Goal: Task Accomplishment & Management: Use online tool/utility

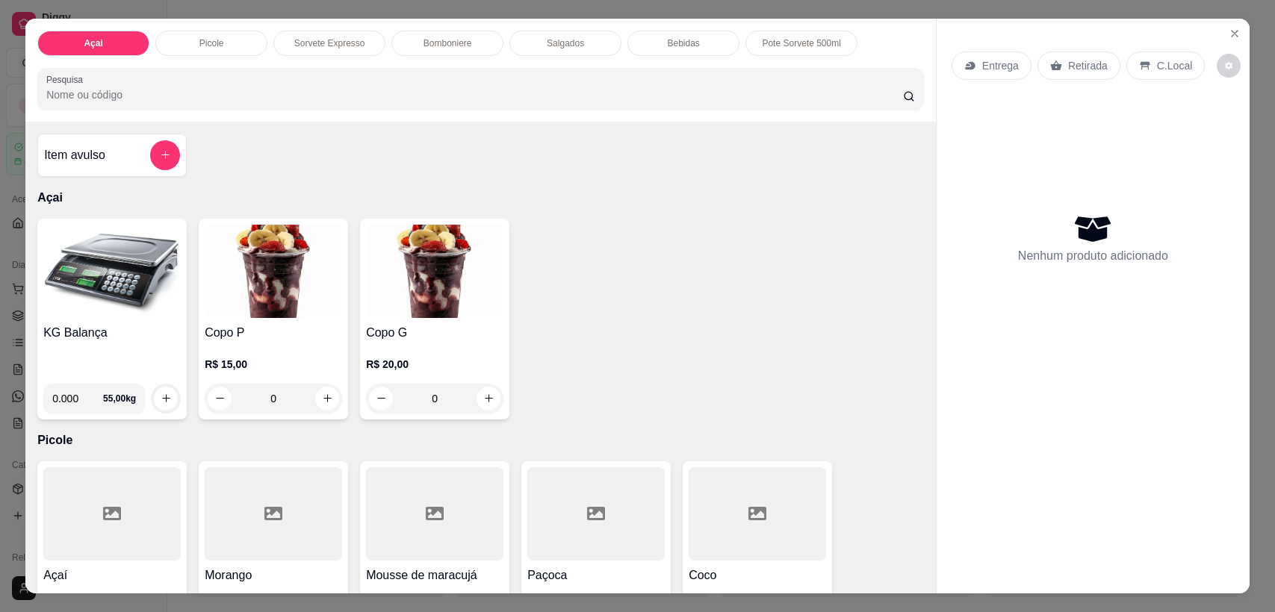
select select "ALL"
select select "0"
click at [72, 400] on input "0.000" at bounding box center [77, 399] width 51 height 30
type input "0.172"
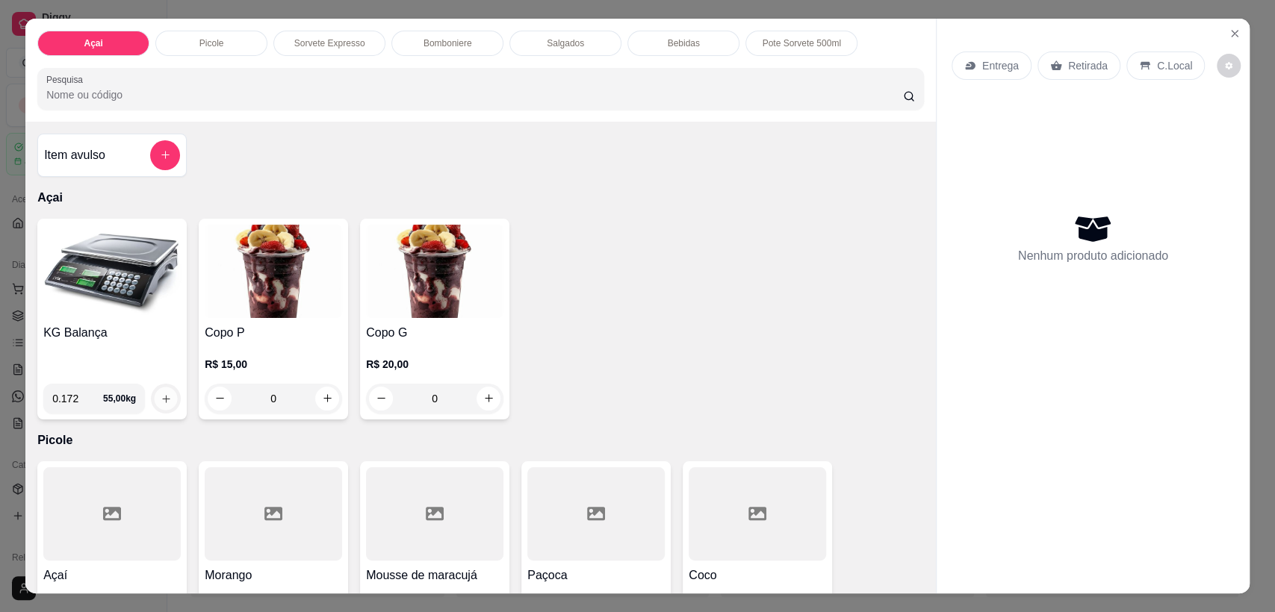
click at [161, 404] on button "increase-product-quantity" at bounding box center [166, 398] width 23 height 23
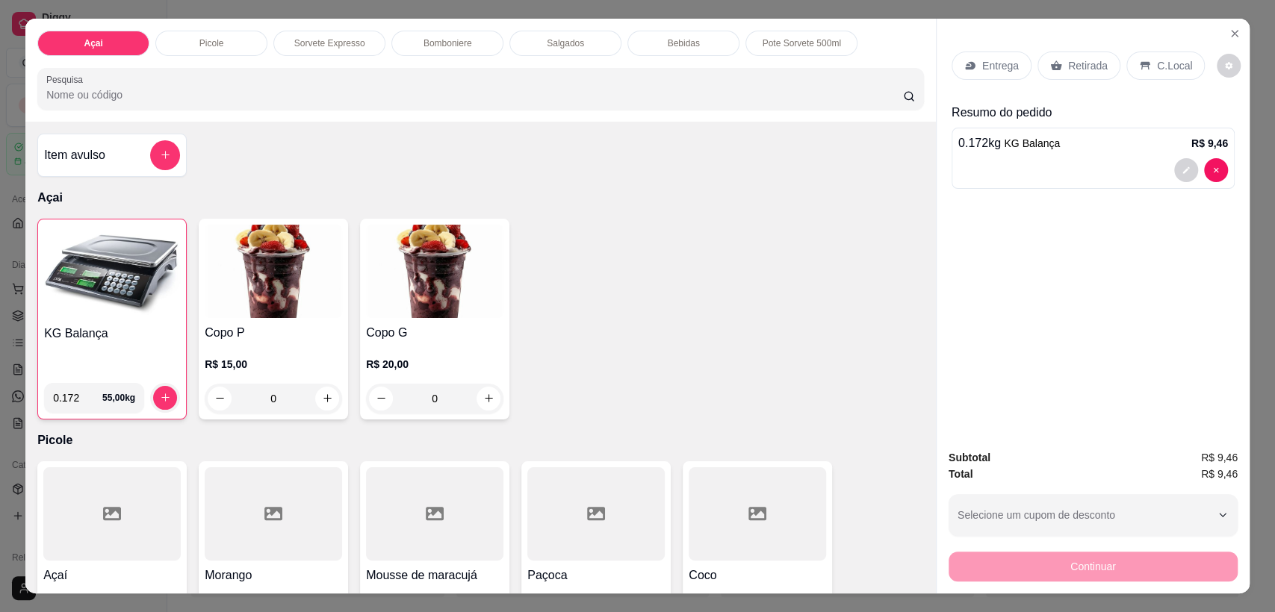
click at [481, 42] on div "Bomboniere" at bounding box center [447, 43] width 112 height 25
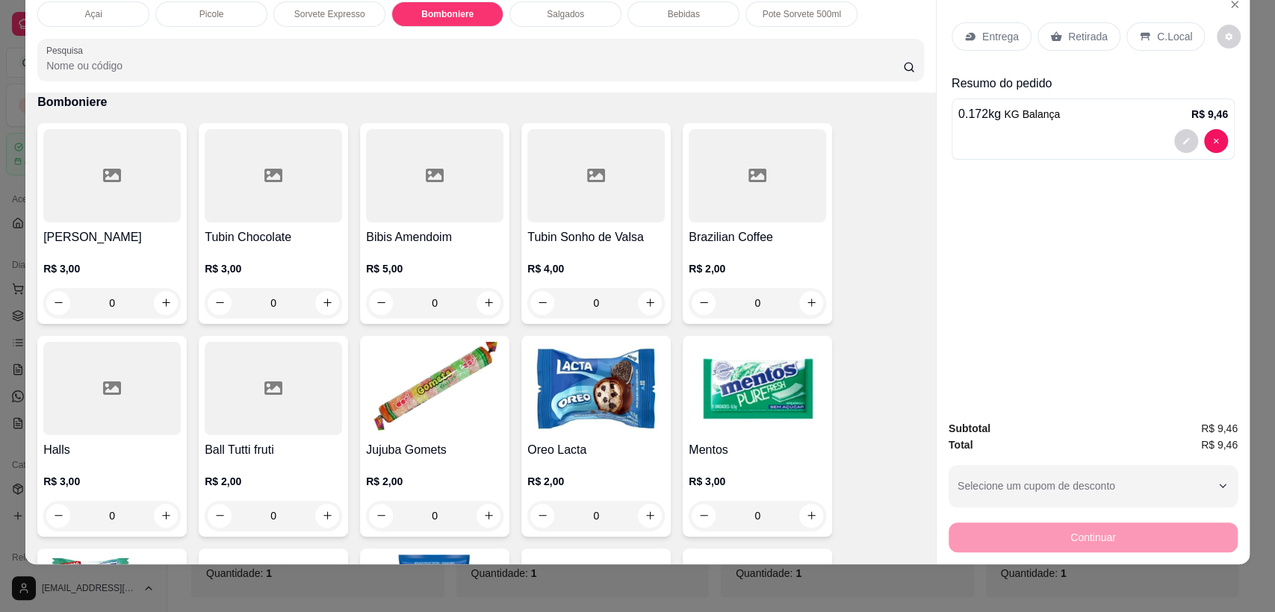
scroll to position [1404, 0]
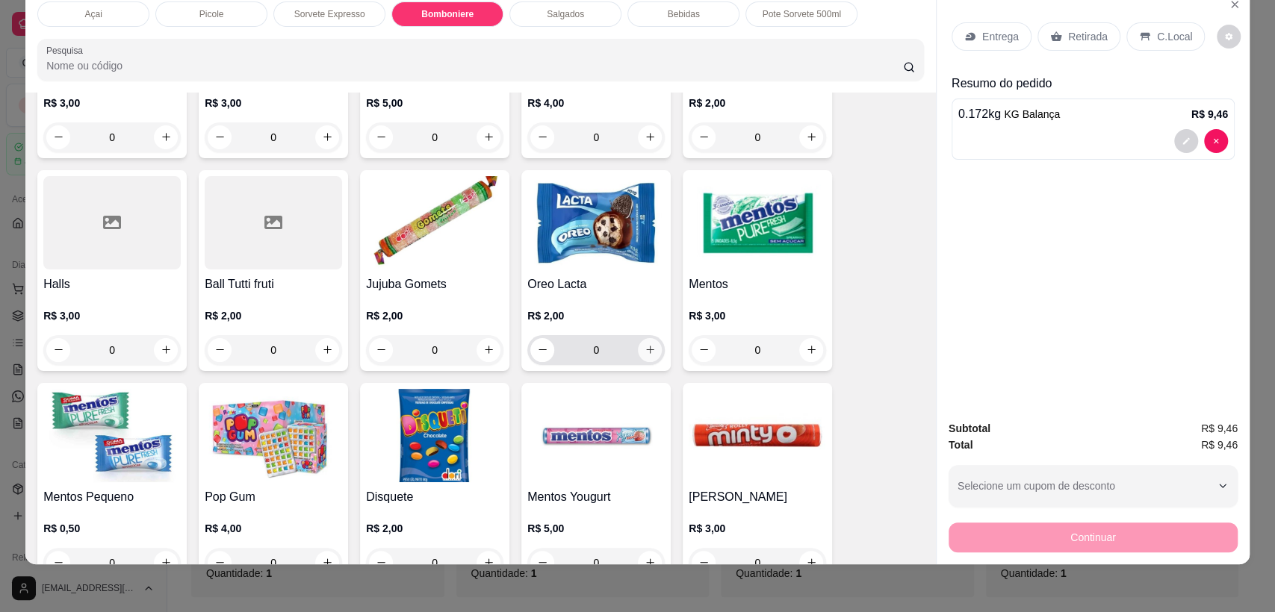
click at [647, 347] on icon "increase-product-quantity" at bounding box center [649, 349] width 11 height 11
type input "1"
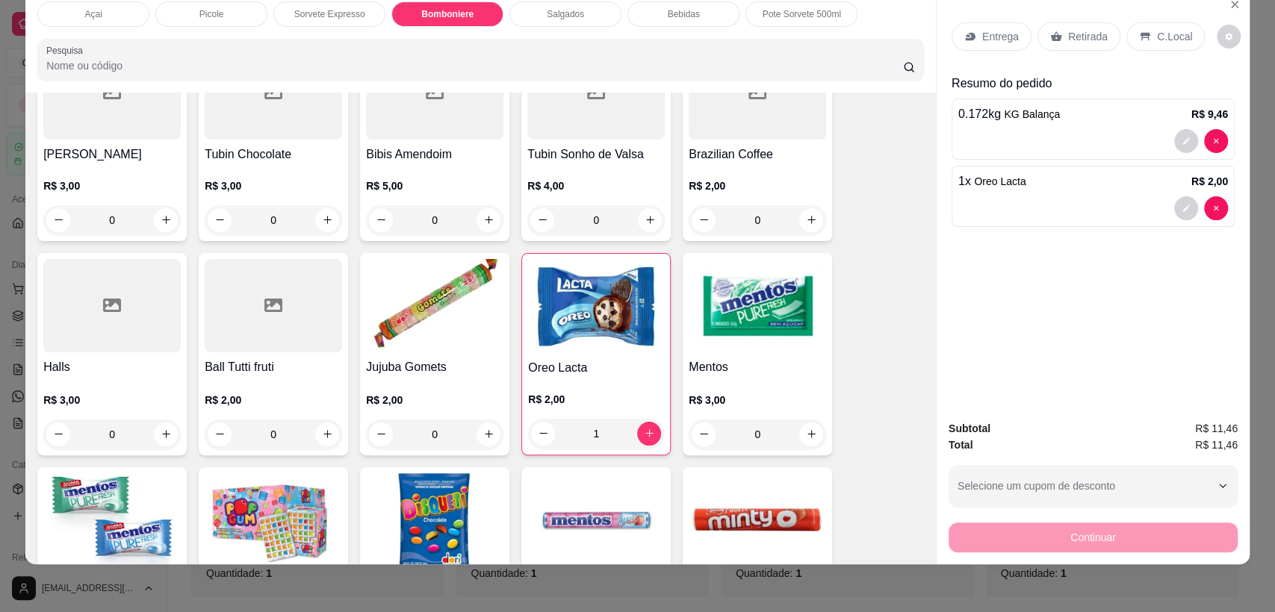
click at [550, 7] on div "Salgados" at bounding box center [565, 13] width 112 height 25
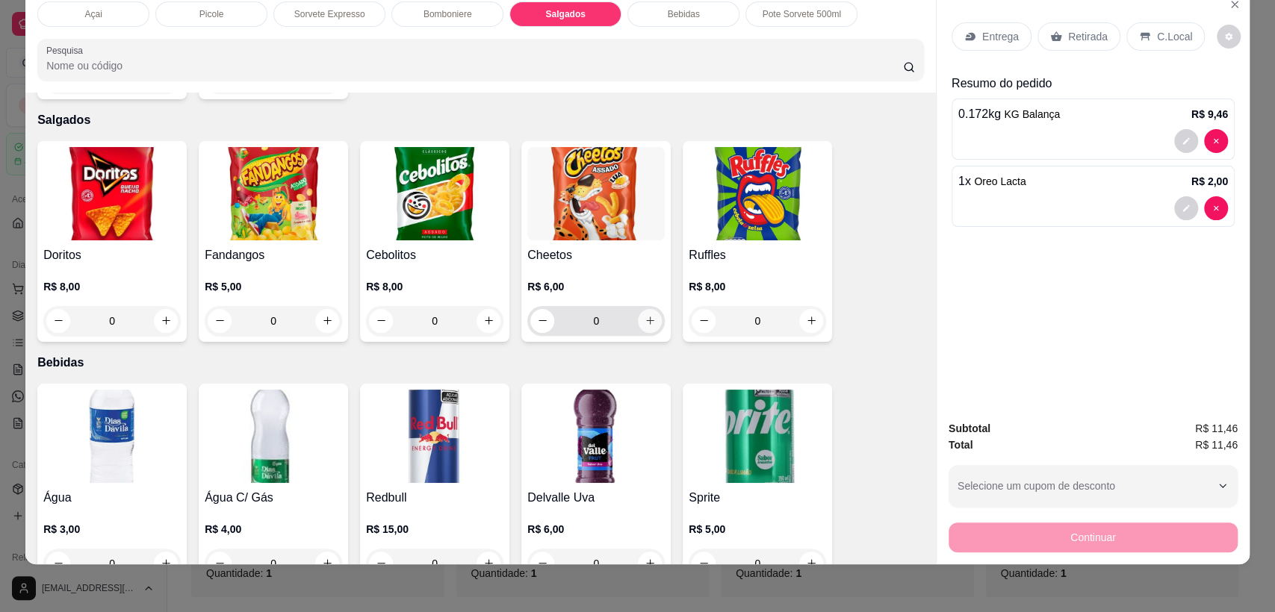
click at [644, 315] on icon "increase-product-quantity" at bounding box center [649, 320] width 11 height 11
type input "1"
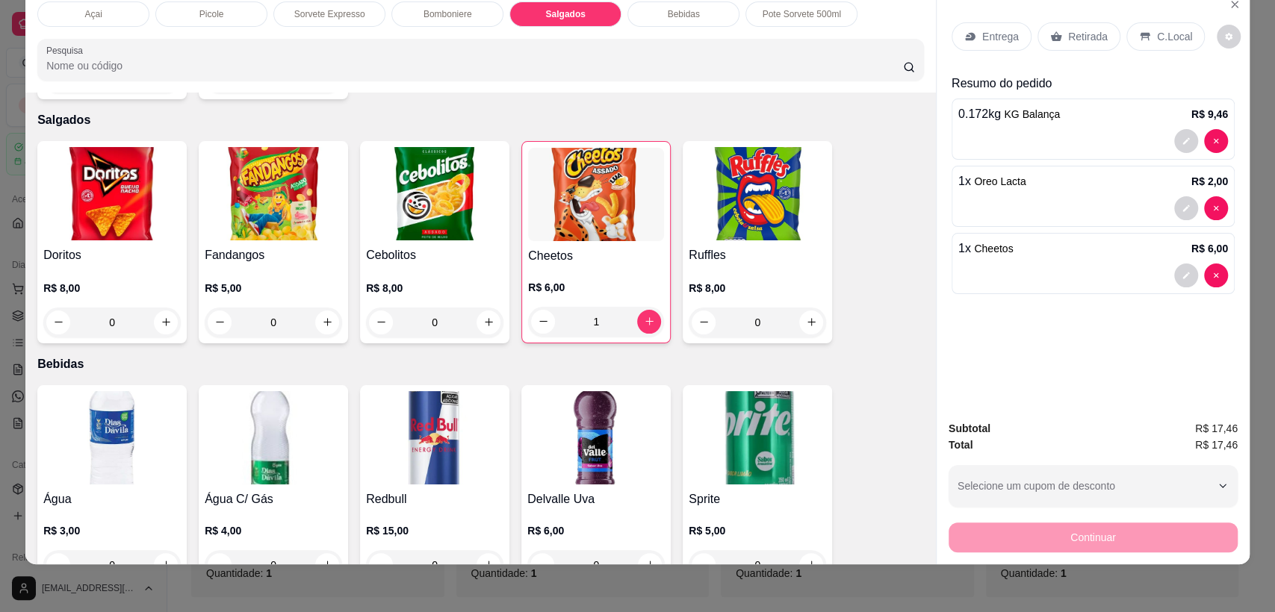
scroll to position [2001, 0]
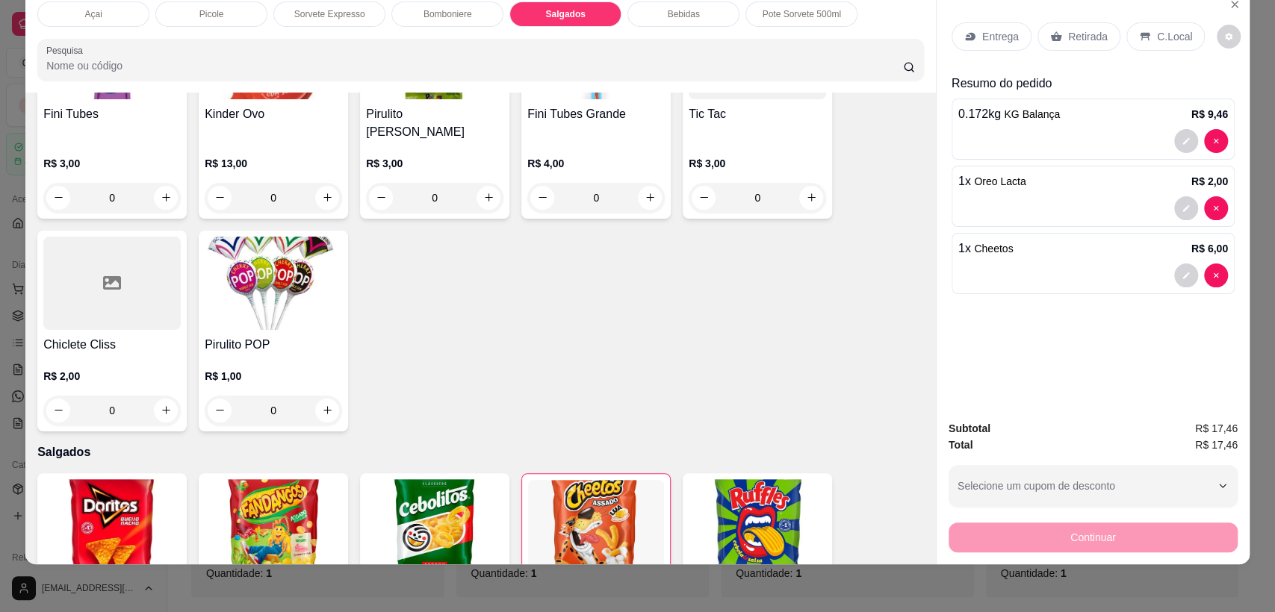
click at [715, 19] on div "Bebidas" at bounding box center [683, 13] width 112 height 25
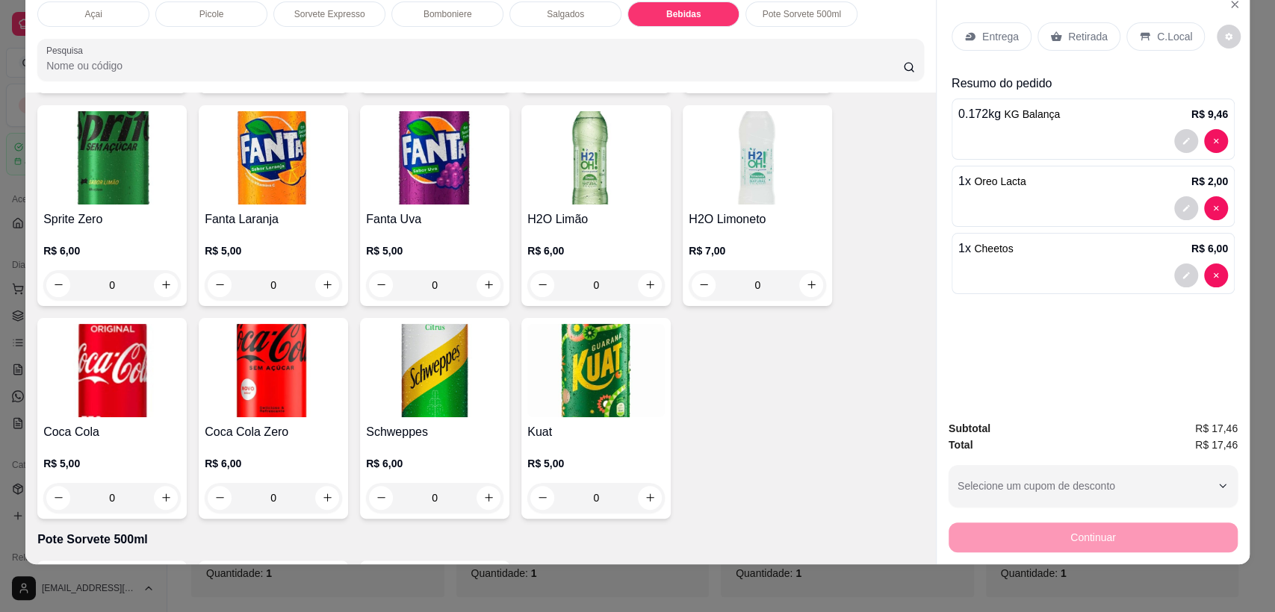
scroll to position [2993, 0]
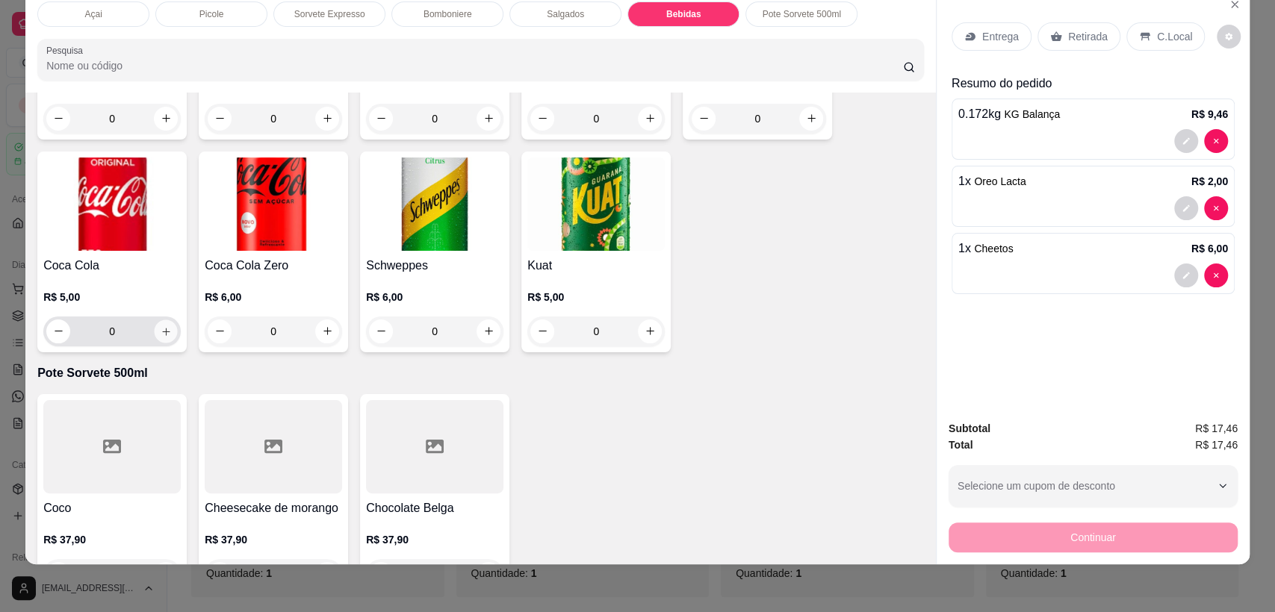
click at [161, 326] on icon "increase-product-quantity" at bounding box center [166, 331] width 11 height 11
type input "1"
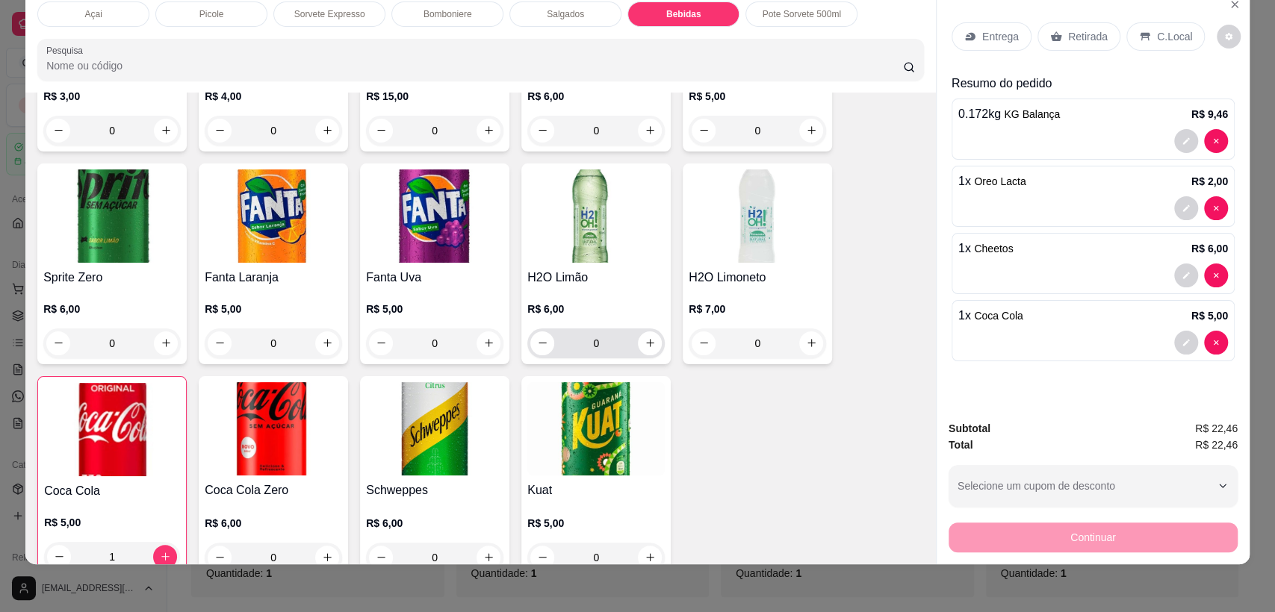
scroll to position [2603, 0]
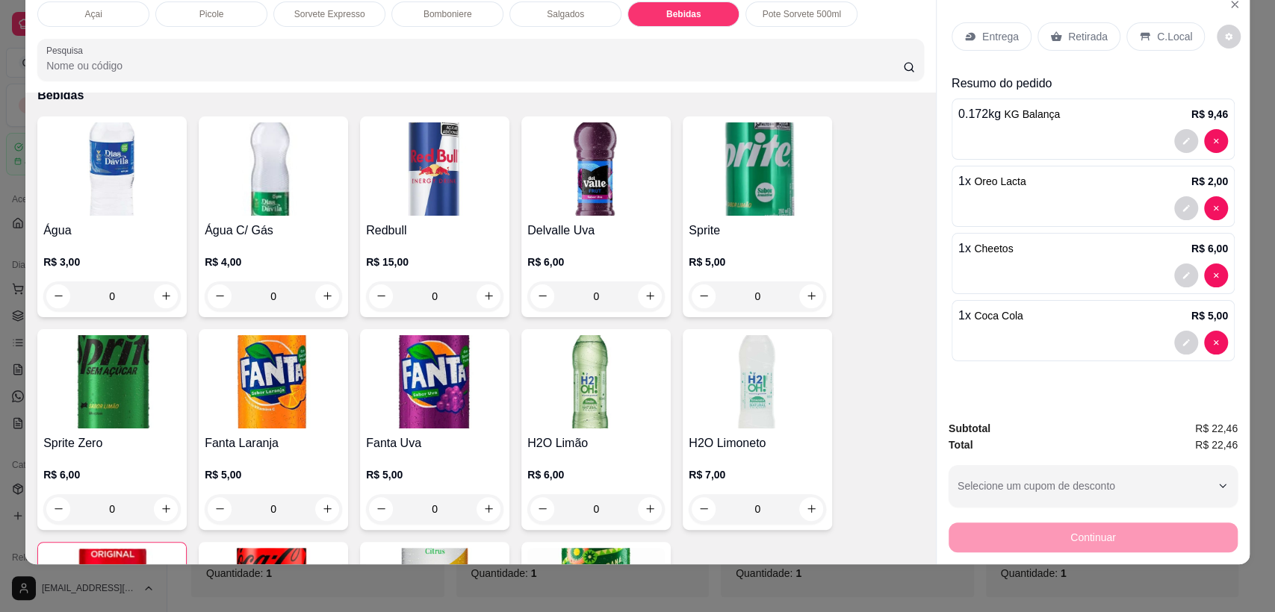
click at [463, 13] on p "Bomboniere" at bounding box center [447, 14] width 49 height 12
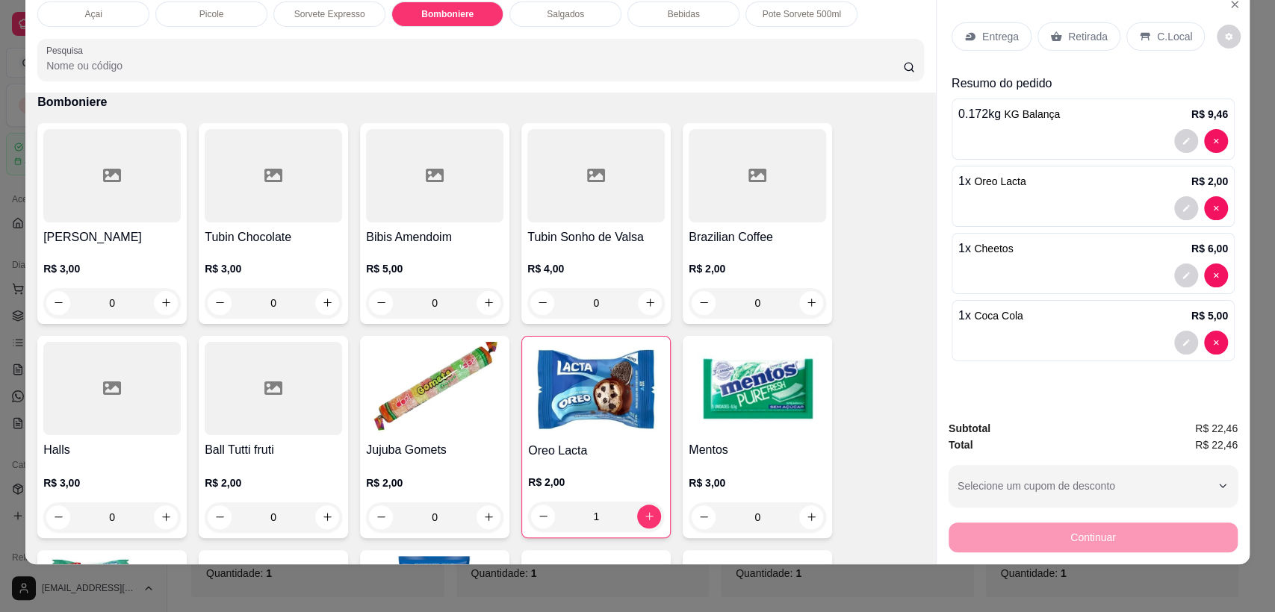
scroll to position [1155, 0]
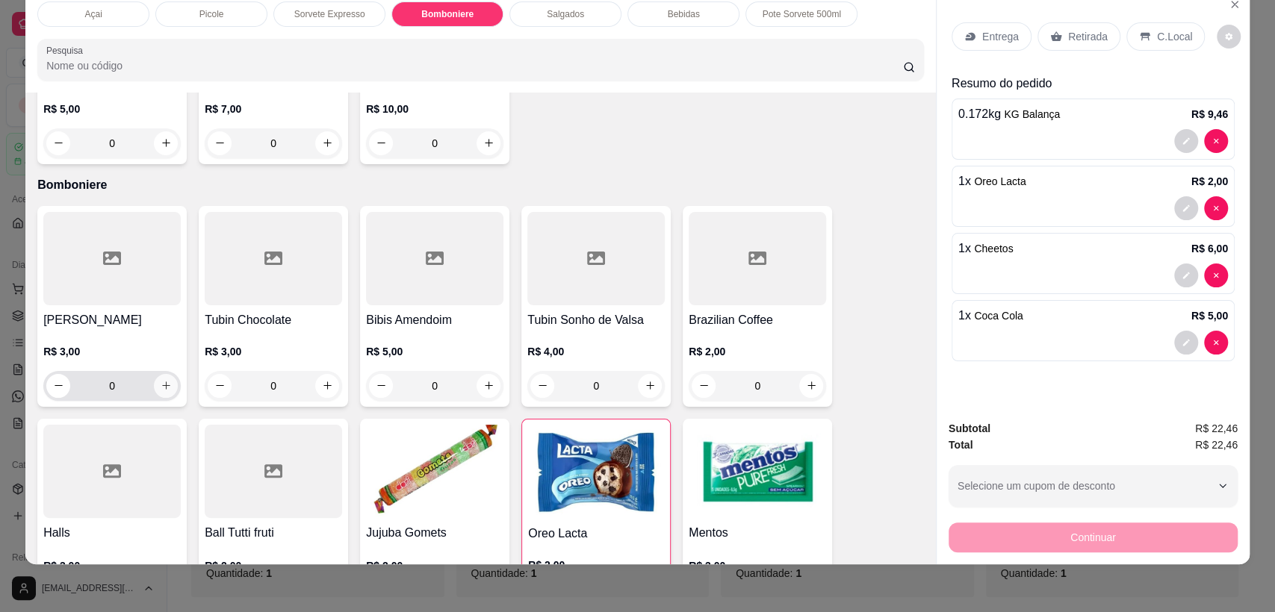
click at [160, 394] on button "increase-product-quantity" at bounding box center [166, 386] width 24 height 24
type input "1"
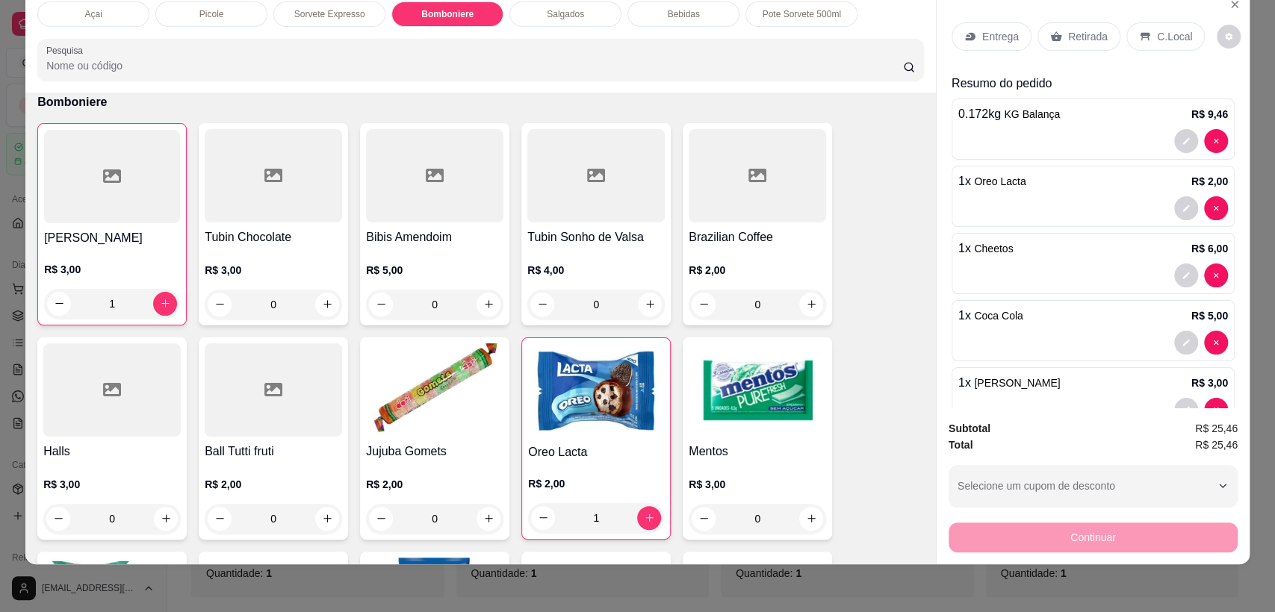
scroll to position [1404, 0]
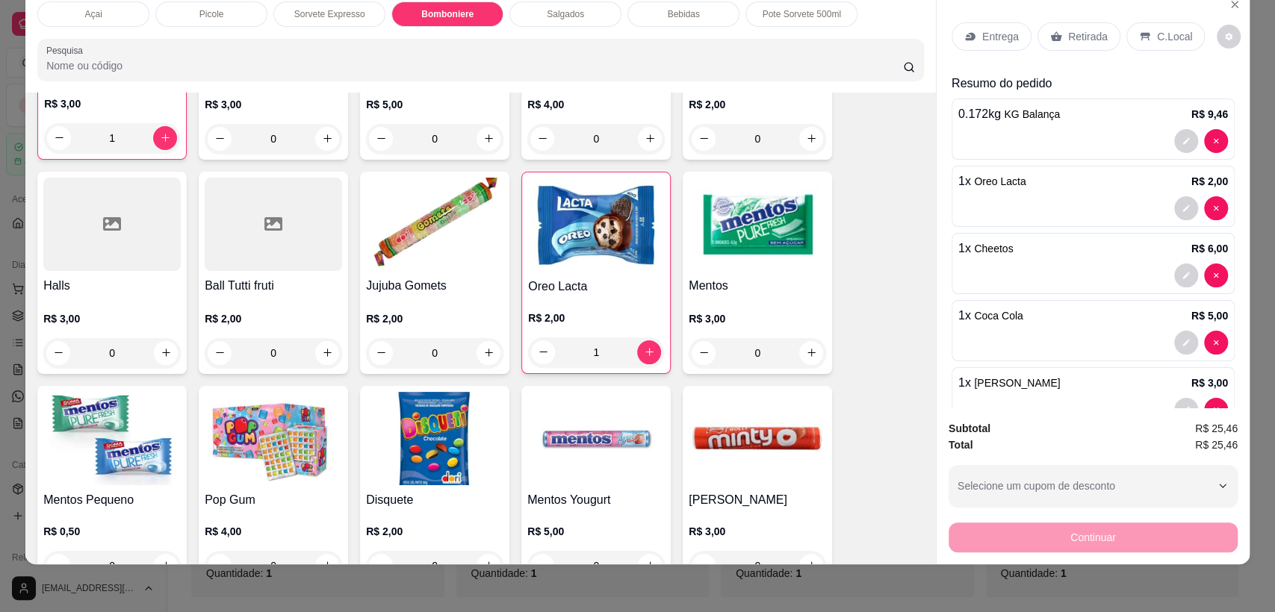
click at [1165, 42] on p "C.Local" at bounding box center [1174, 36] width 35 height 15
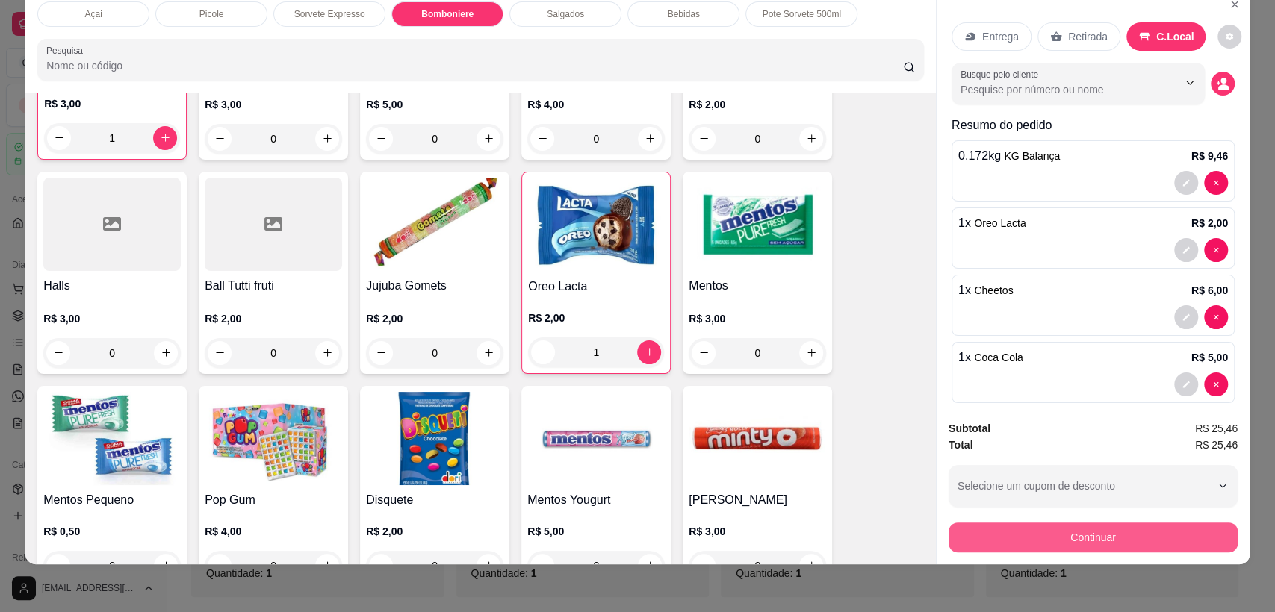
click at [1090, 539] on button "Continuar" at bounding box center [1092, 538] width 289 height 30
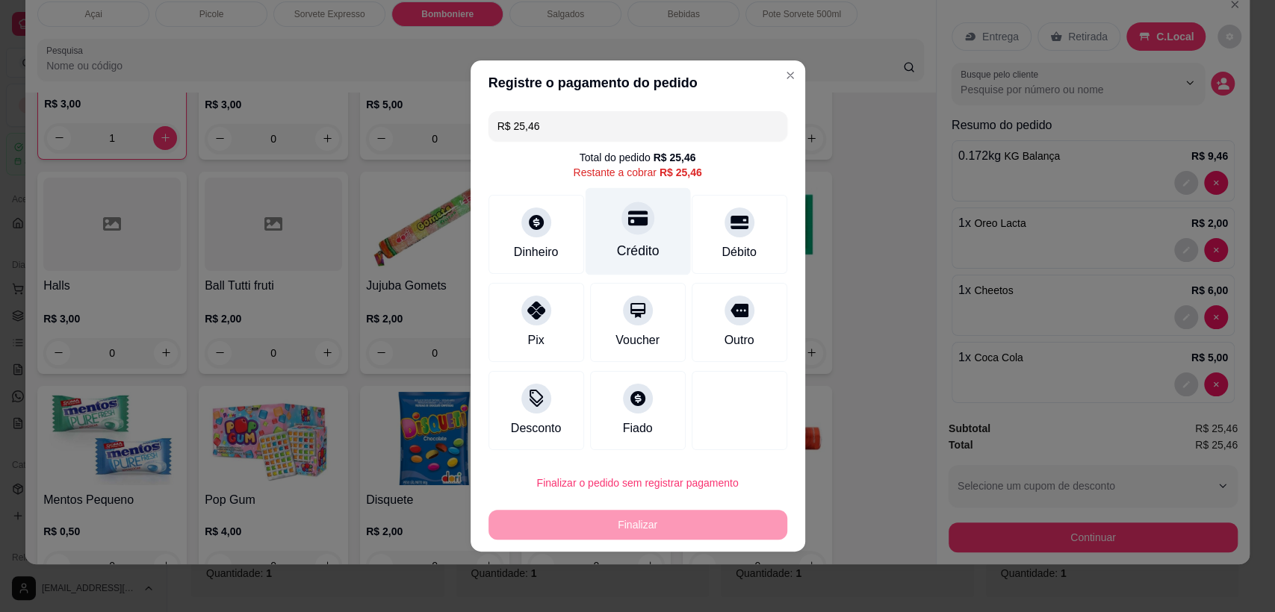
click at [639, 239] on div "Crédito" at bounding box center [637, 231] width 105 height 87
type input "R$ 0,00"
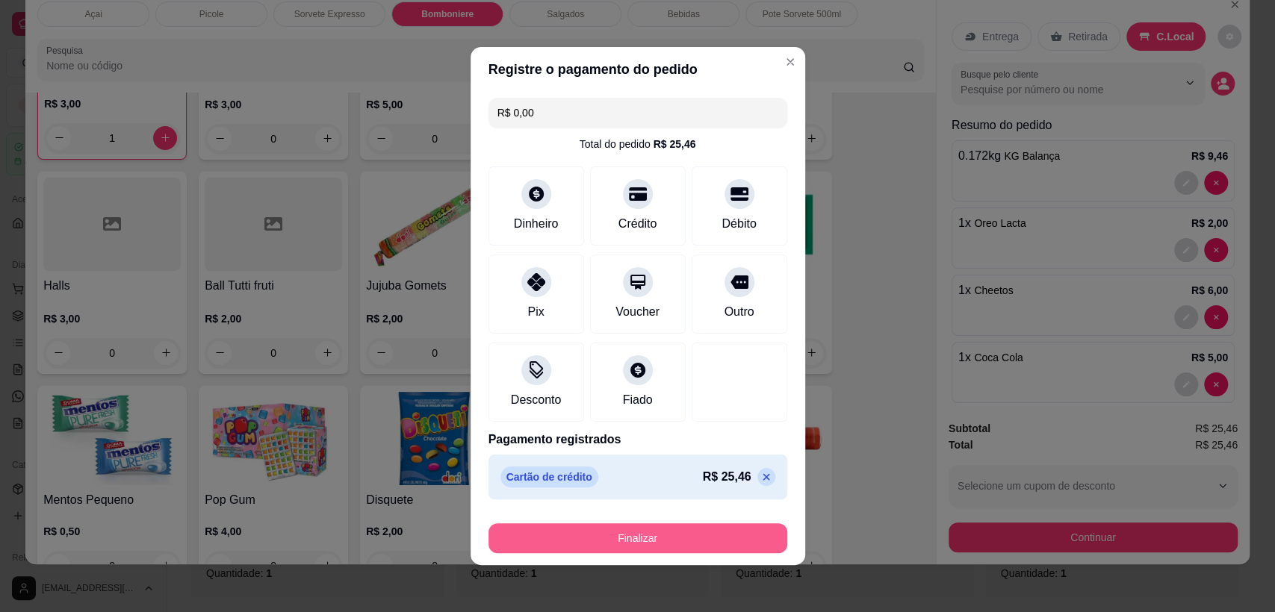
click at [685, 544] on button "Finalizar" at bounding box center [637, 539] width 299 height 30
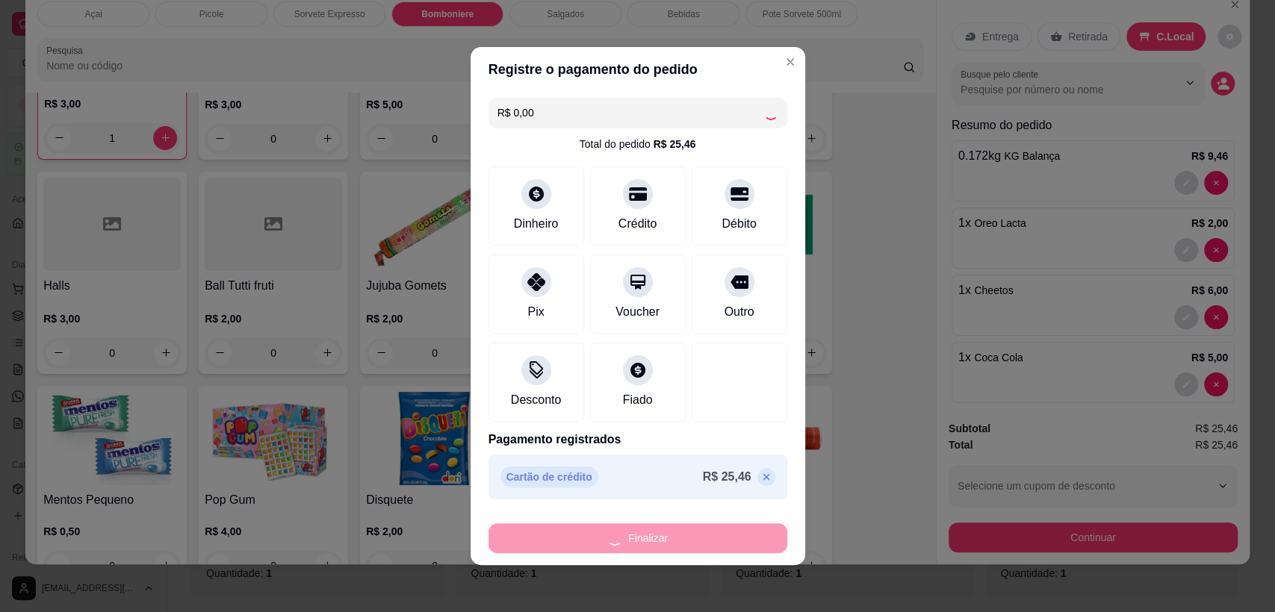
type input "0"
type input "-R$ 25,46"
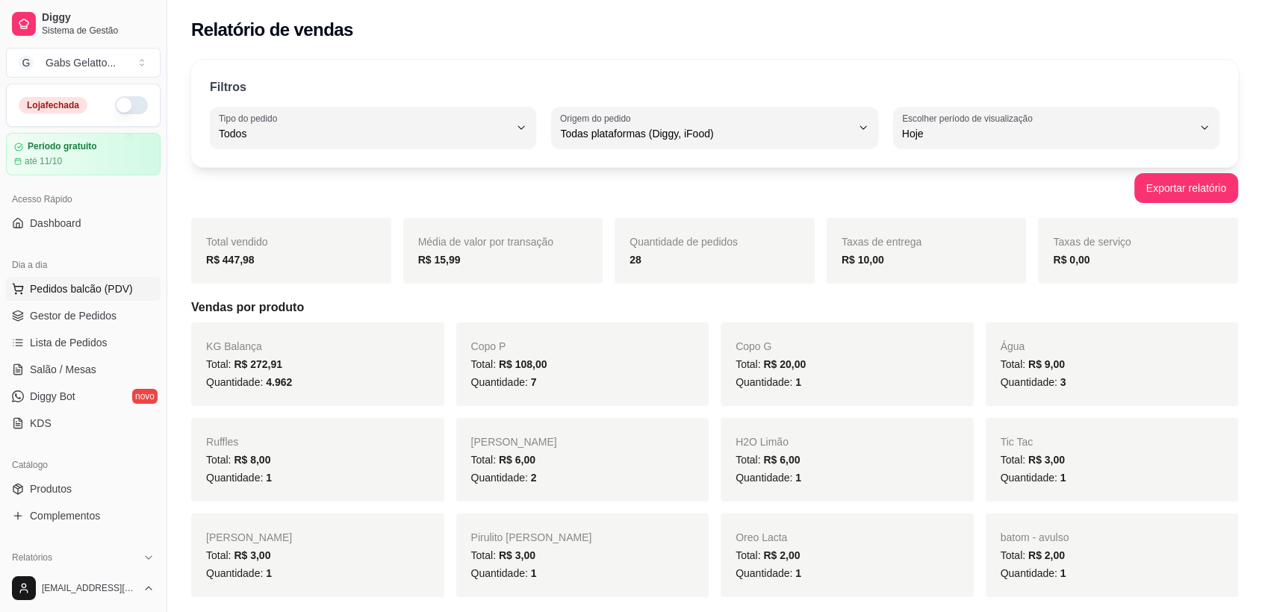
click at [88, 279] on button "Pedidos balcão (PDV)" at bounding box center [83, 289] width 155 height 24
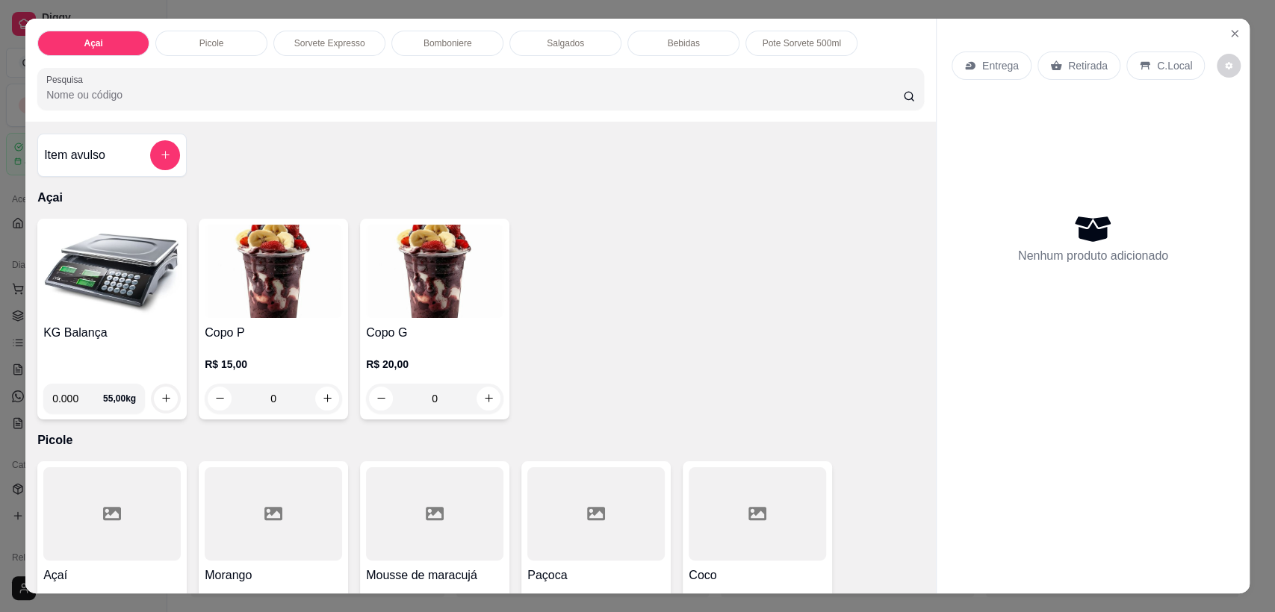
click at [424, 44] on p "Bomboniere" at bounding box center [447, 43] width 49 height 12
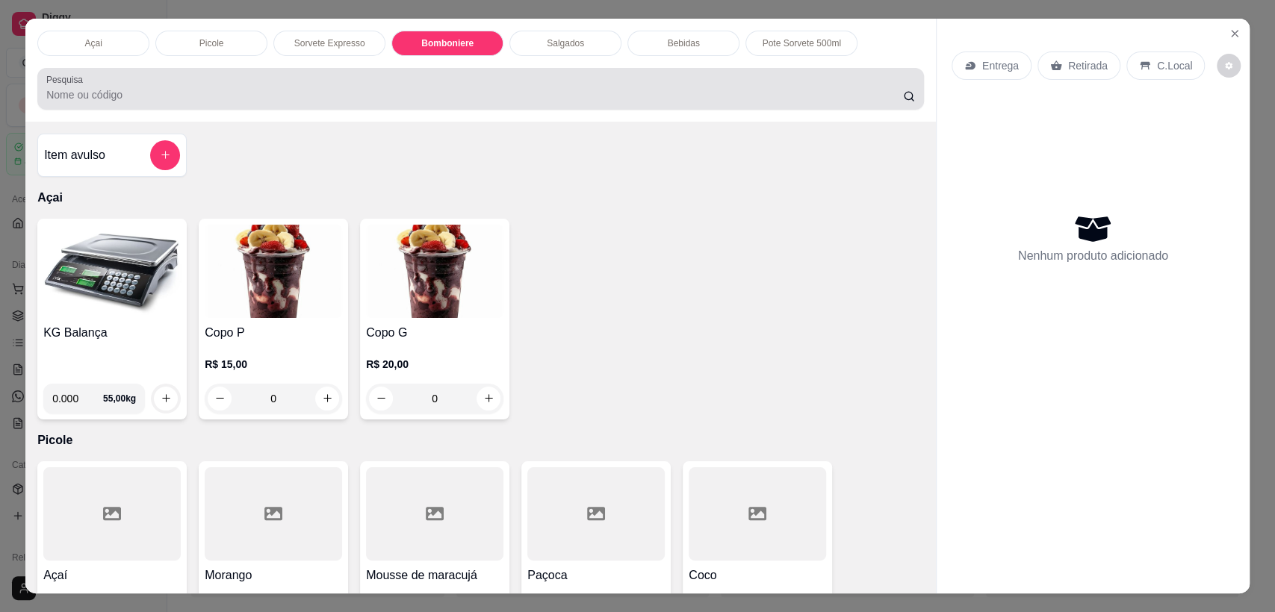
scroll to position [29, 0]
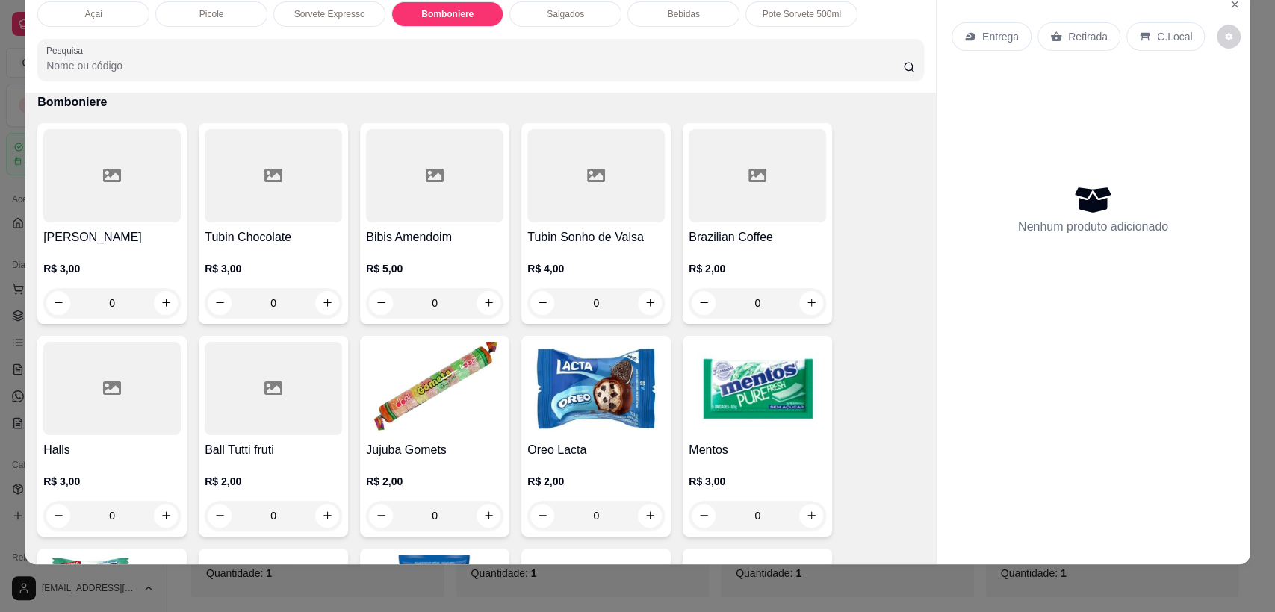
click at [547, 18] on p "Salgados" at bounding box center [565, 14] width 37 height 12
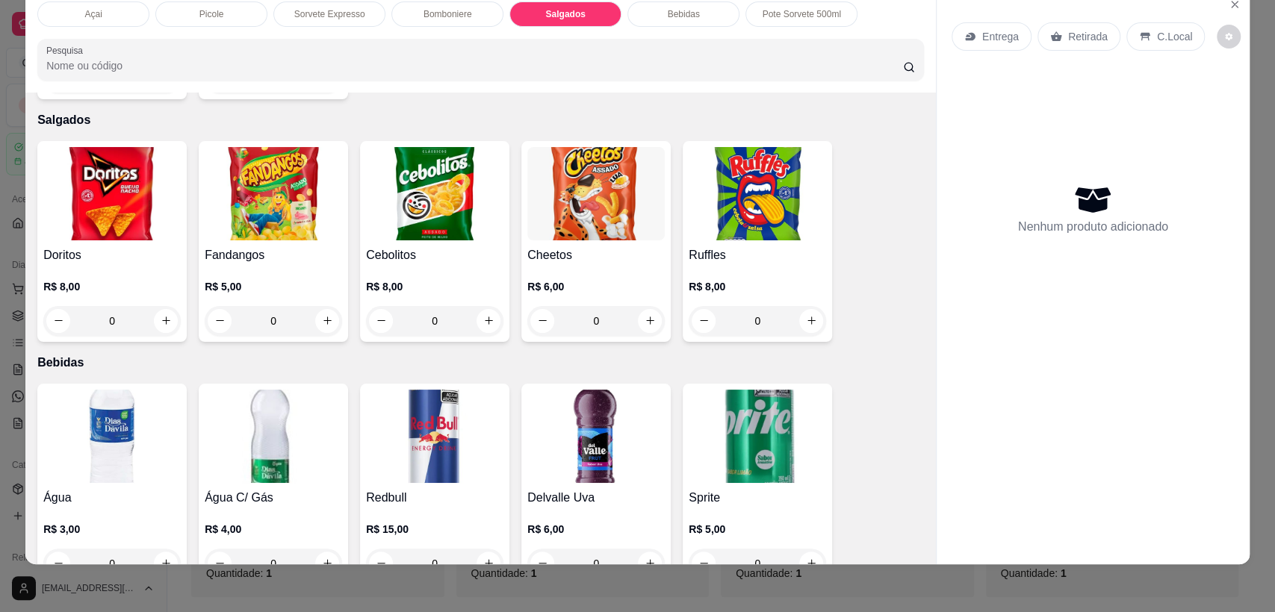
click at [314, 13] on p "Sorvete Expresso" at bounding box center [329, 14] width 71 height 12
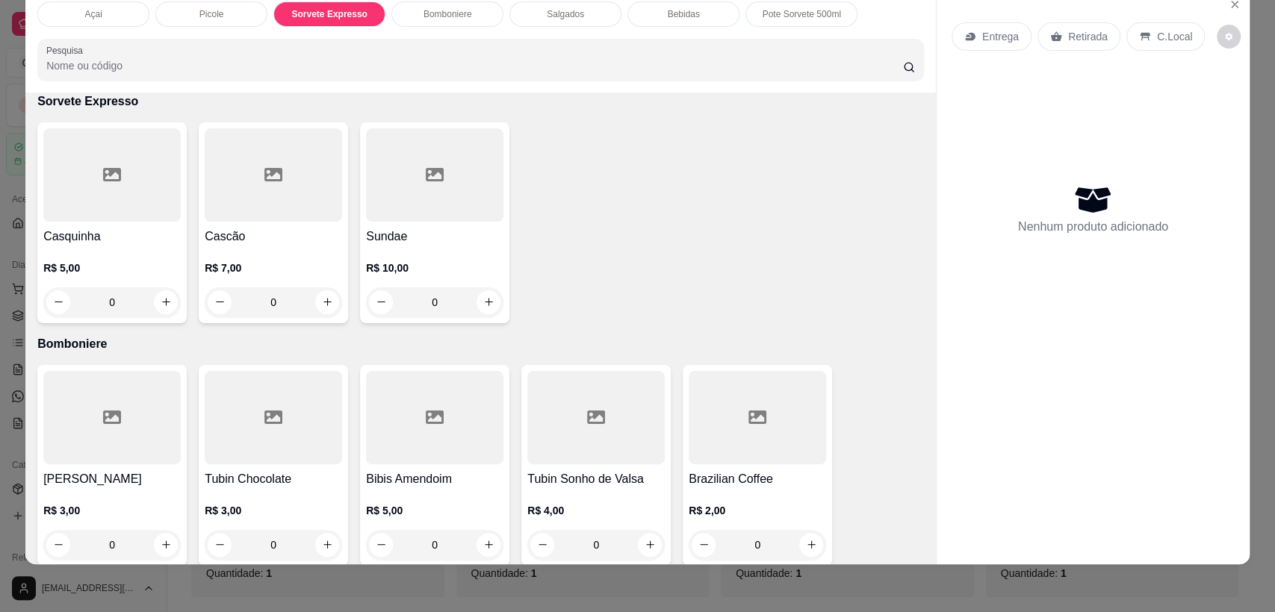
click at [220, 16] on div "Picole" at bounding box center [211, 13] width 112 height 25
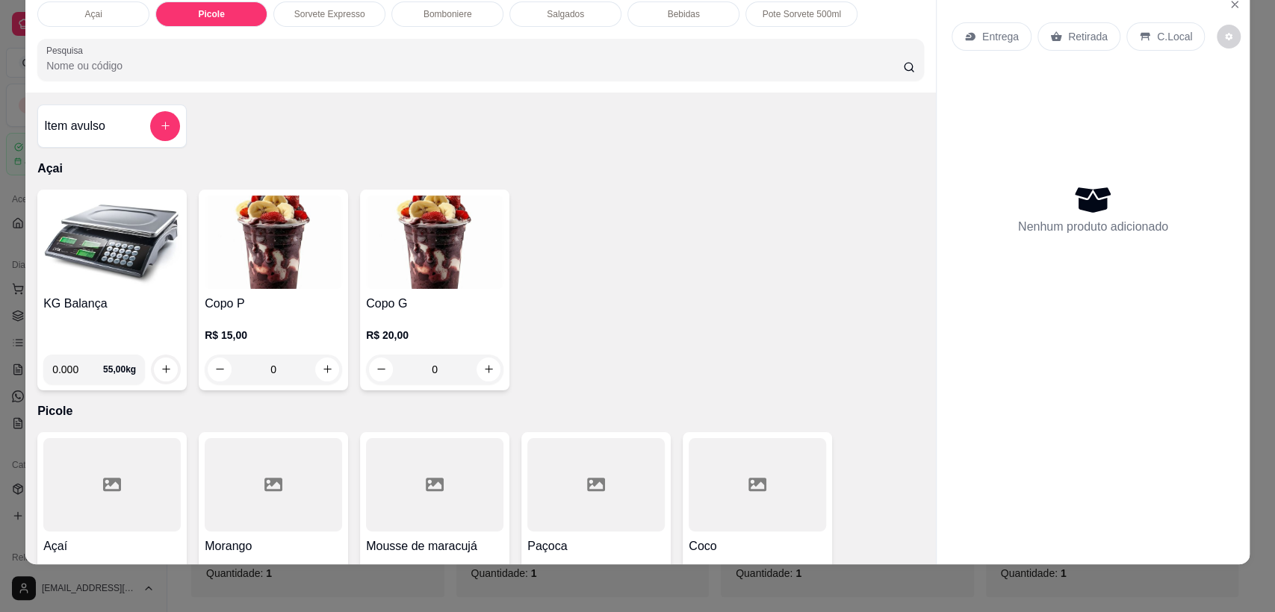
scroll to position [0, 0]
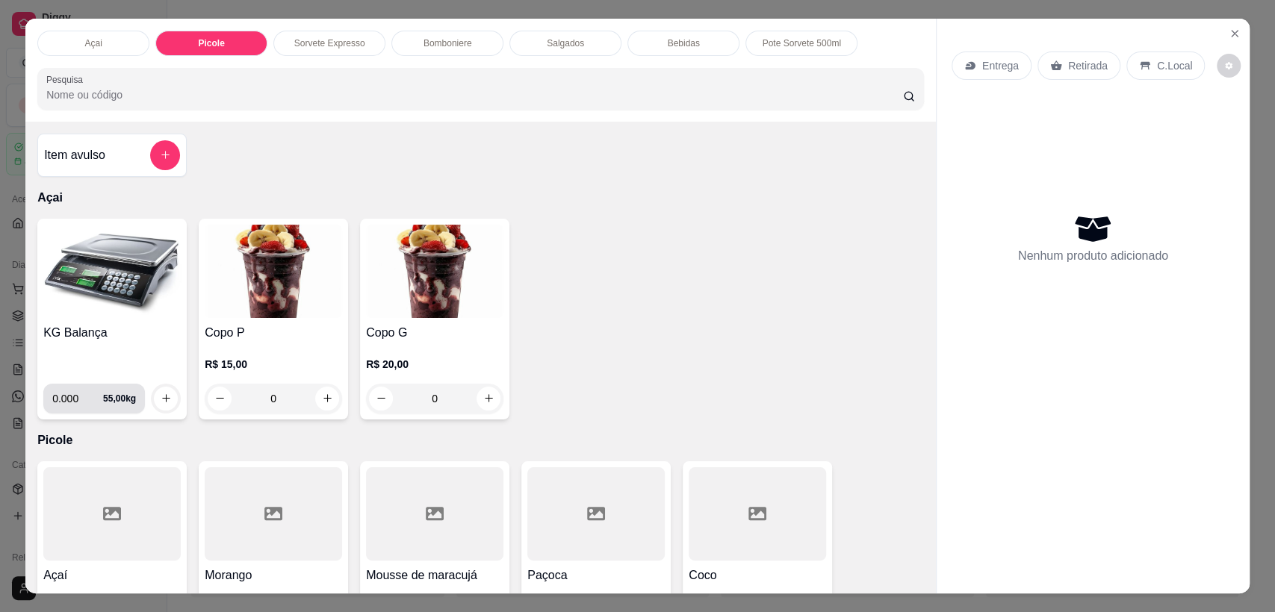
click at [71, 400] on input "0.000" at bounding box center [77, 399] width 51 height 30
type input "0.122"
click at [161, 394] on icon "increase-product-quantity" at bounding box center [166, 398] width 11 height 11
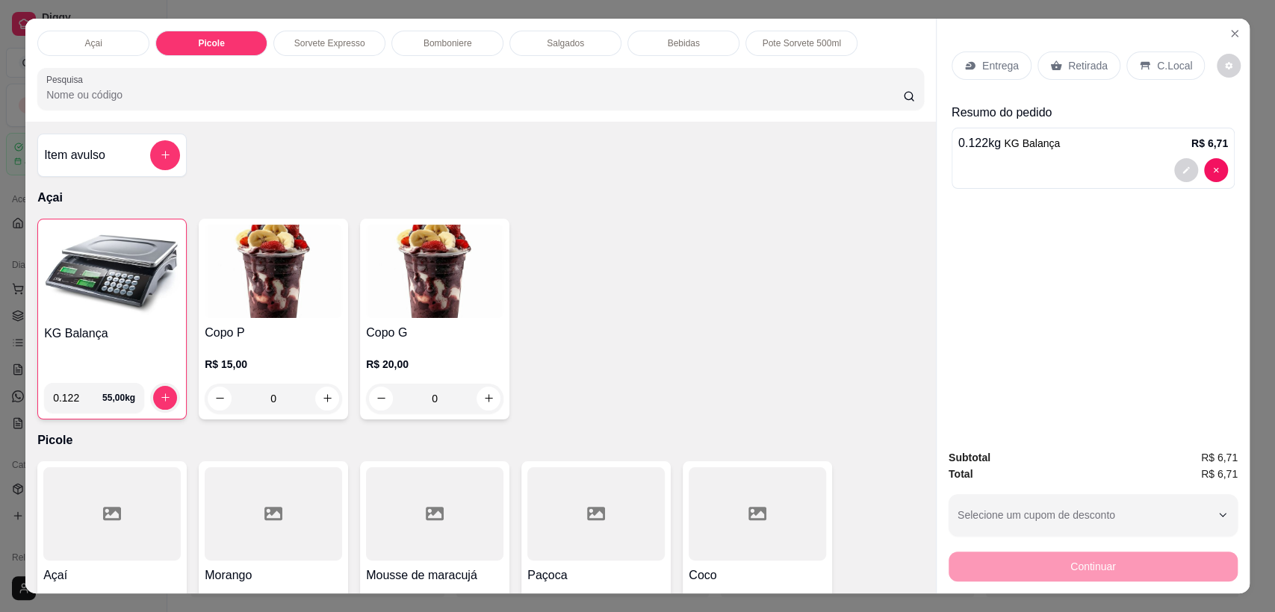
click at [472, 40] on div "Bomboniere" at bounding box center [447, 43] width 112 height 25
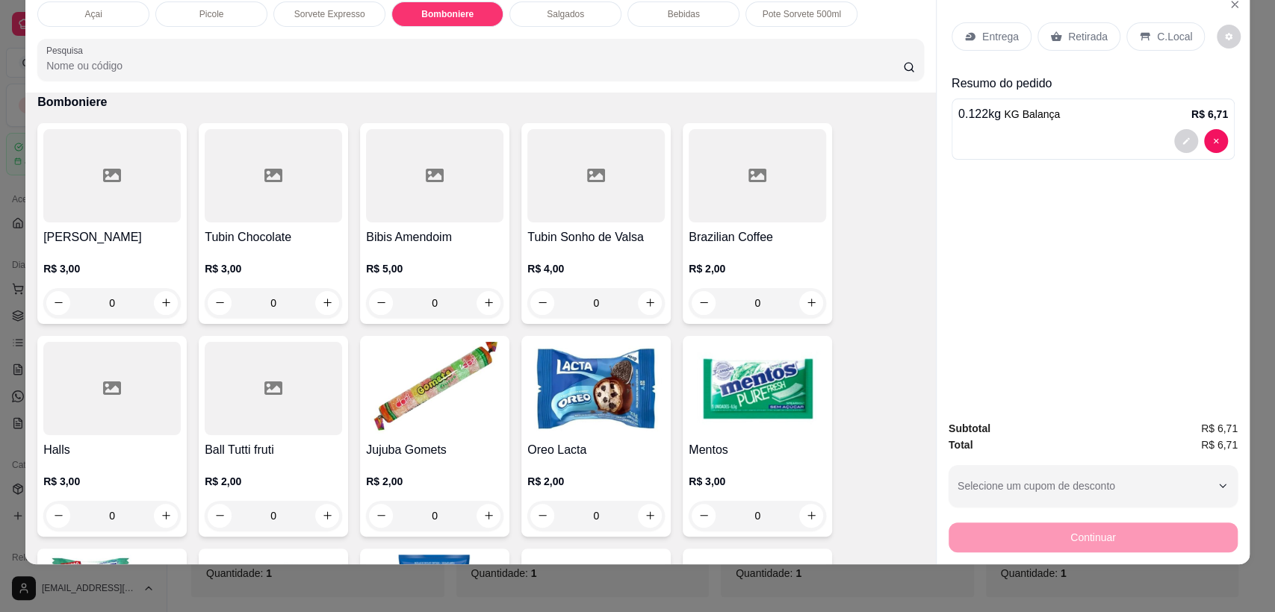
click at [606, 14] on div "Salgados" at bounding box center [565, 13] width 112 height 25
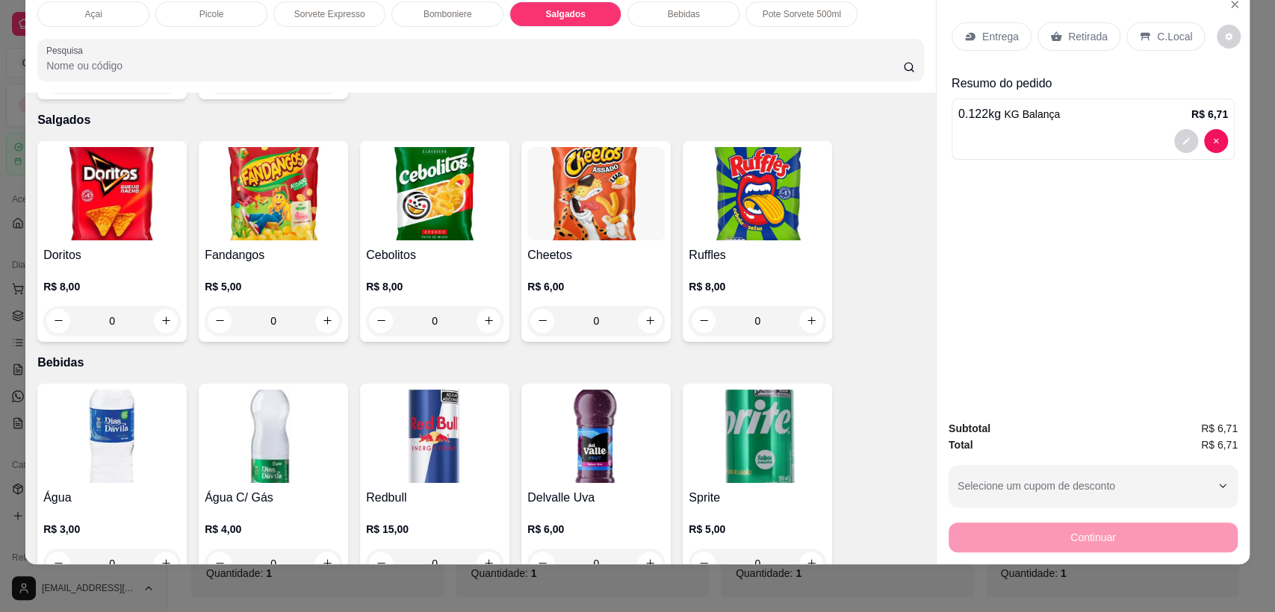
drag, startPoint x: 677, startPoint y: 11, endPoint x: 656, endPoint y: 16, distance: 20.8
click at [676, 13] on p "Bebidas" at bounding box center [683, 14] width 32 height 12
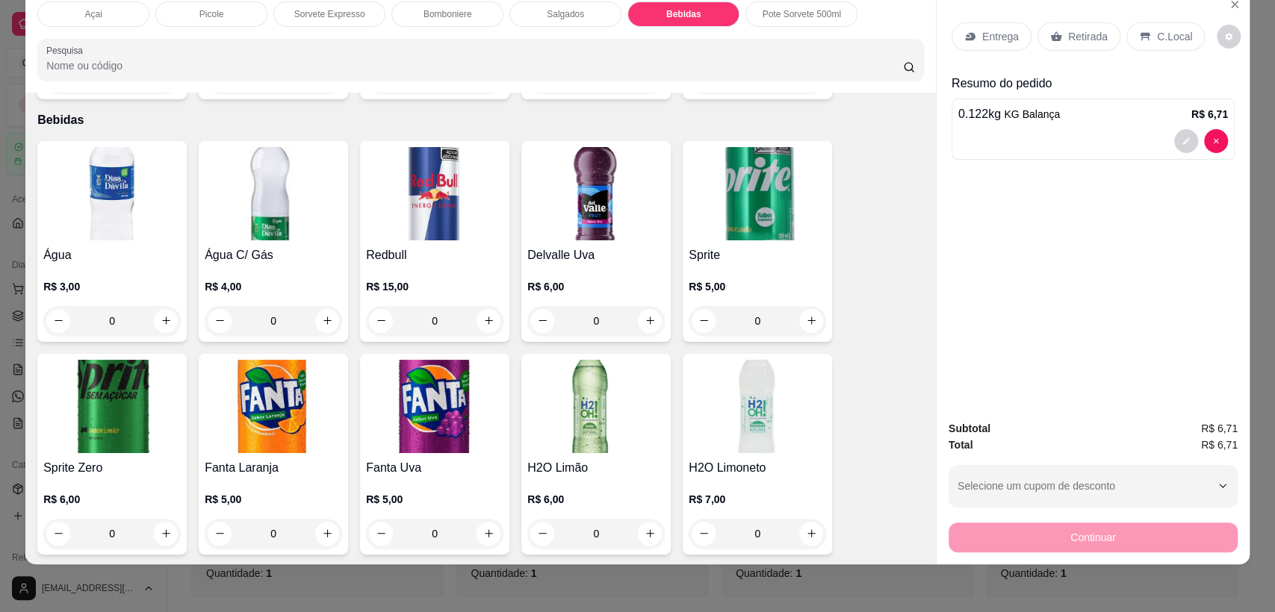
drag, startPoint x: 314, startPoint y: 16, endPoint x: 299, endPoint y: 16, distance: 14.9
click at [310, 16] on p "Sorvete Expresso" at bounding box center [329, 14] width 71 height 12
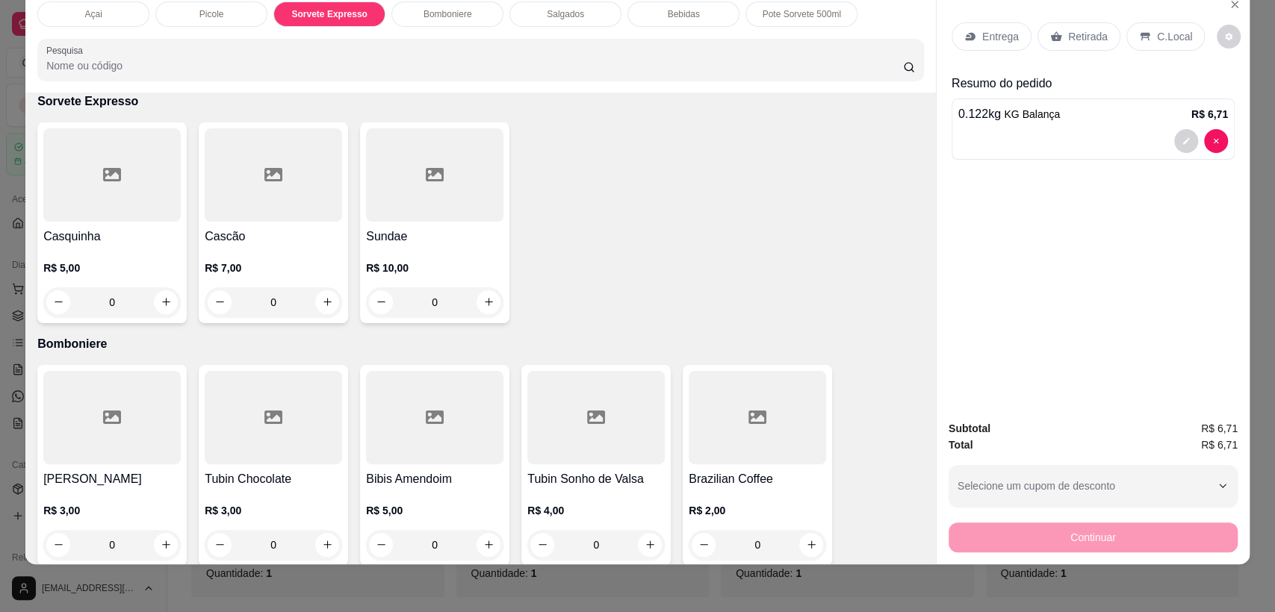
click at [214, 16] on p "Picole" at bounding box center [211, 14] width 25 height 12
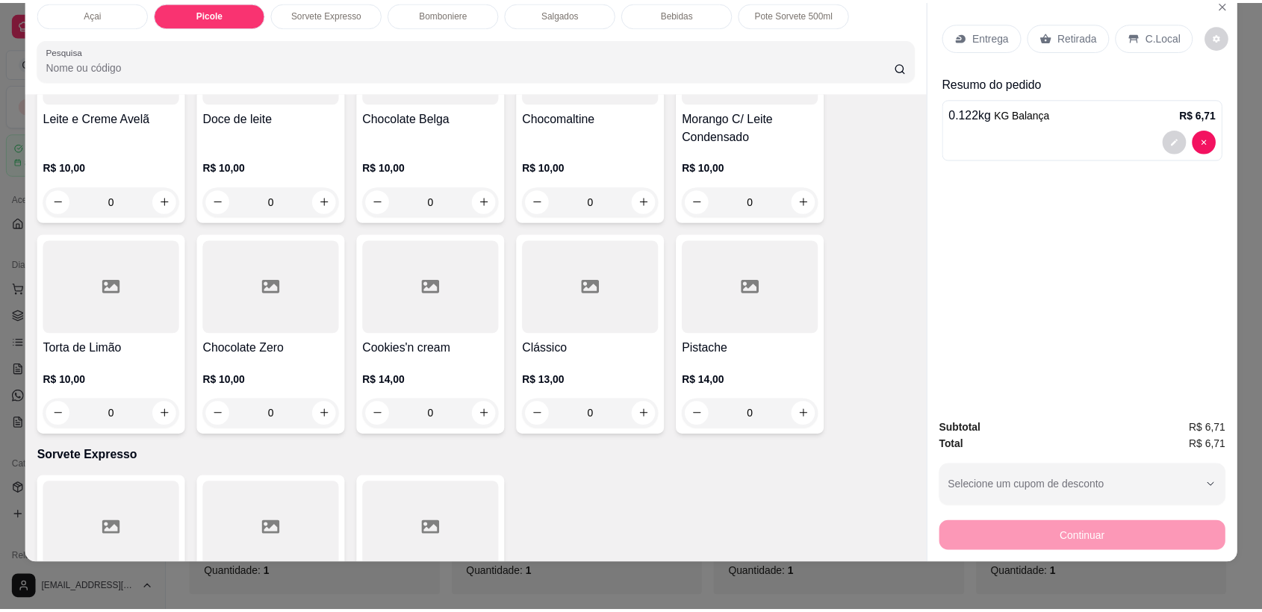
scroll to position [559, 0]
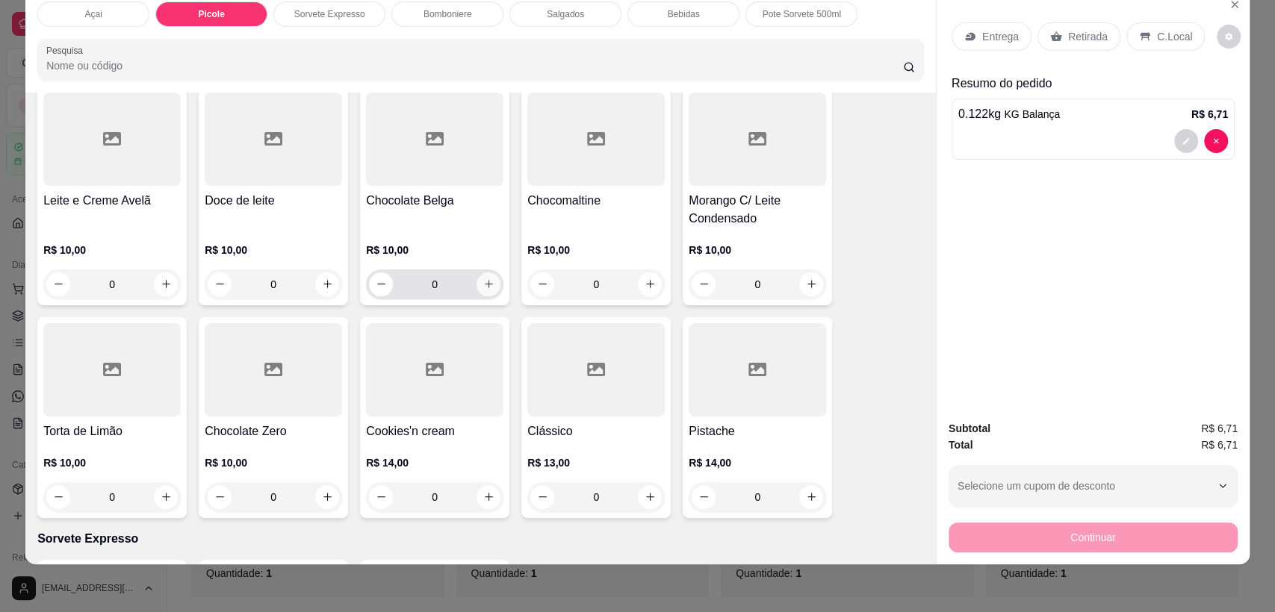
click at [483, 286] on icon "increase-product-quantity" at bounding box center [488, 284] width 11 height 11
type input "1"
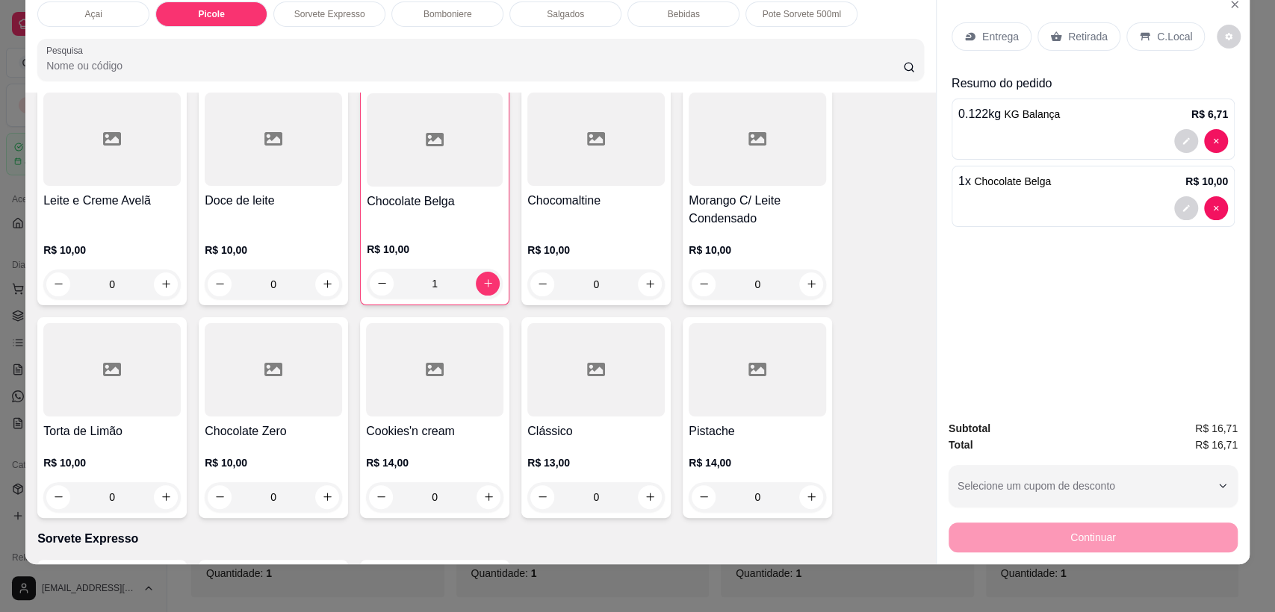
click at [1160, 27] on div "C.Local" at bounding box center [1165, 36] width 78 height 28
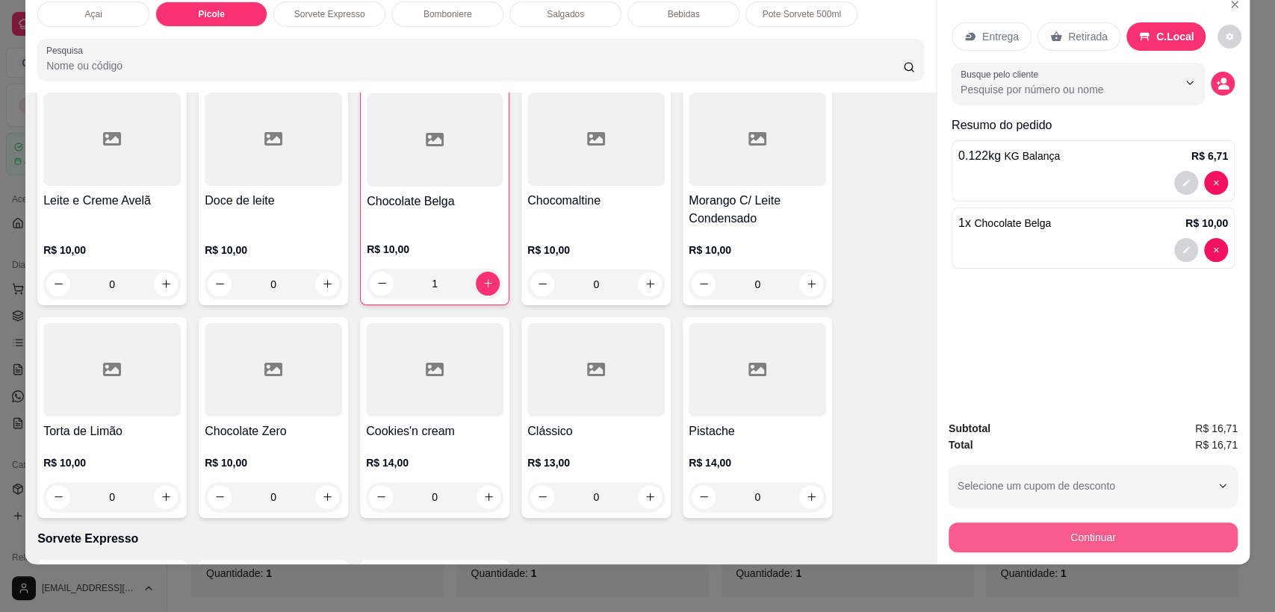
click at [1121, 544] on button "Continuar" at bounding box center [1092, 538] width 289 height 30
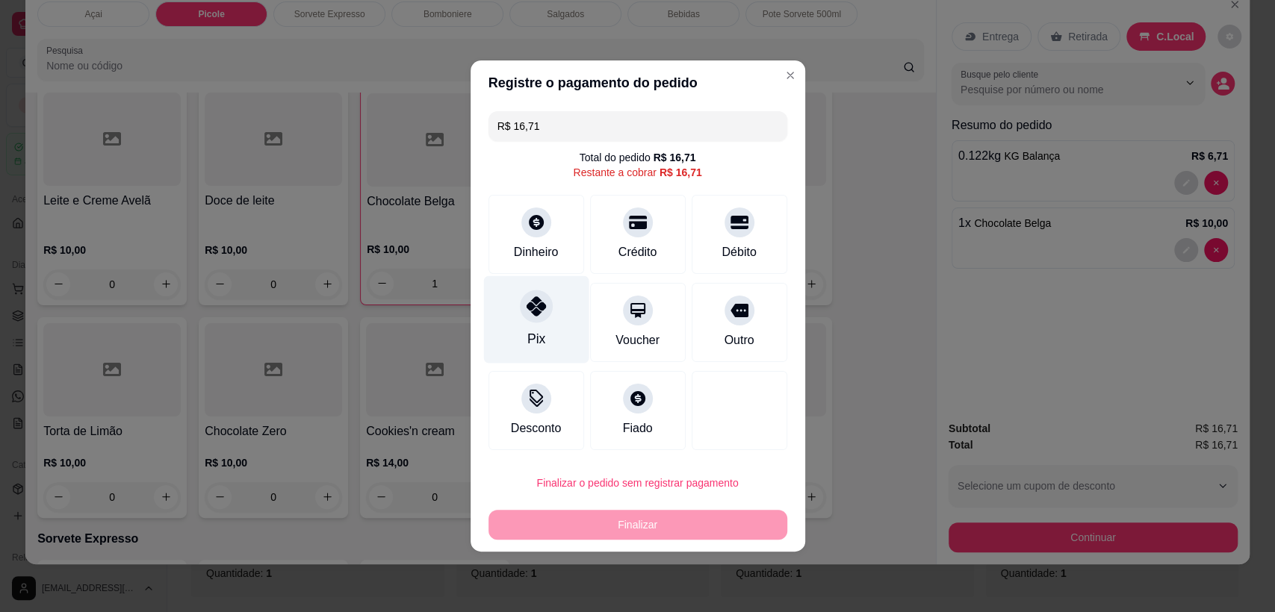
click at [550, 326] on div "Pix" at bounding box center [535, 319] width 105 height 87
type input "R$ 0,00"
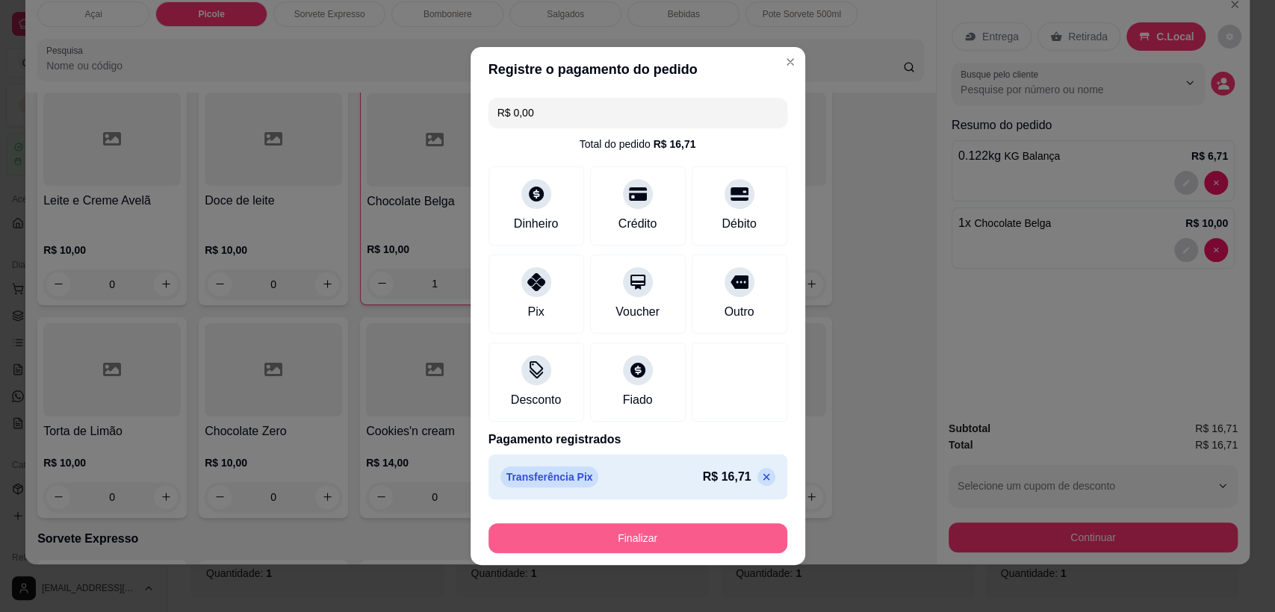
click at [683, 540] on button "Finalizar" at bounding box center [637, 539] width 299 height 30
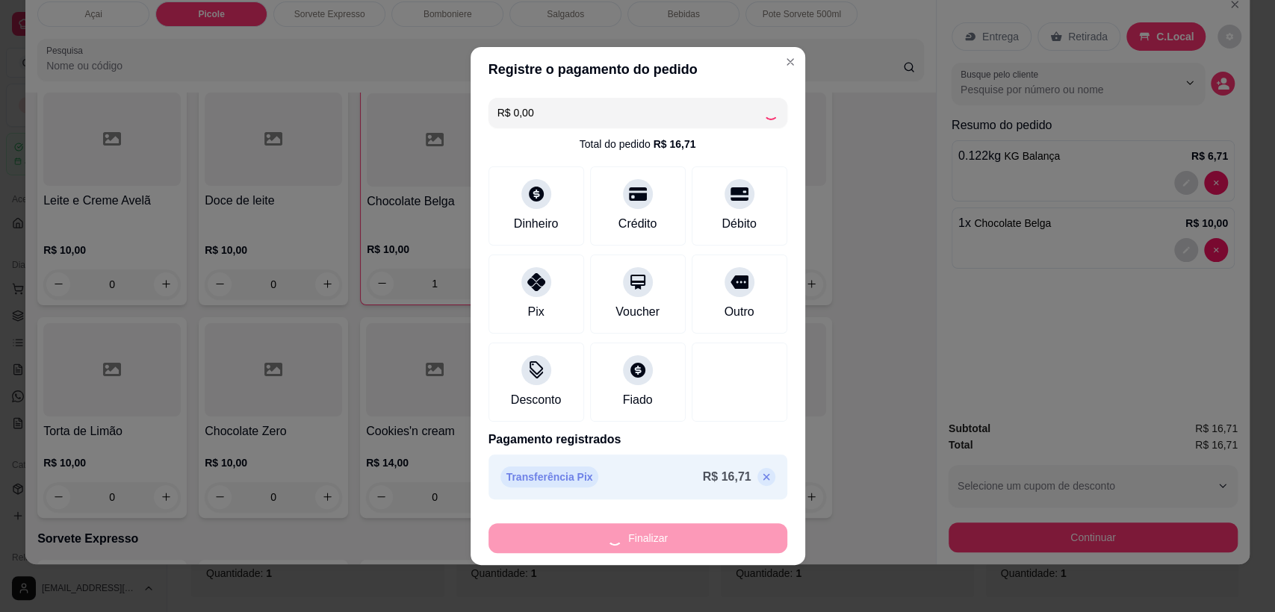
type input "0"
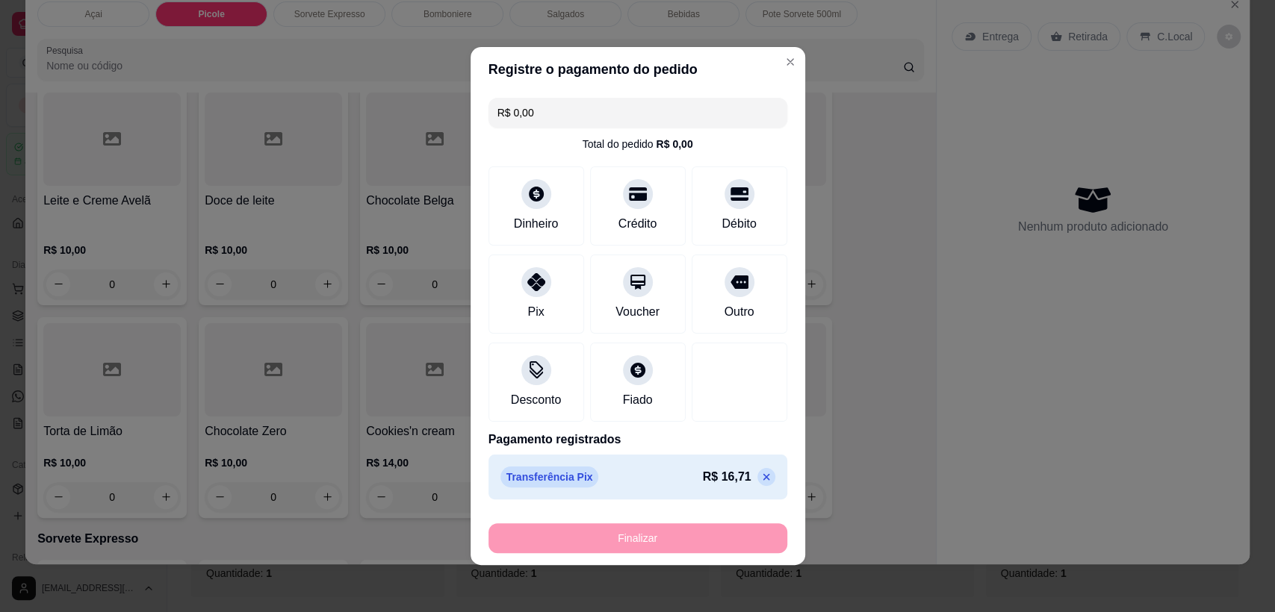
type input "-R$ 16,71"
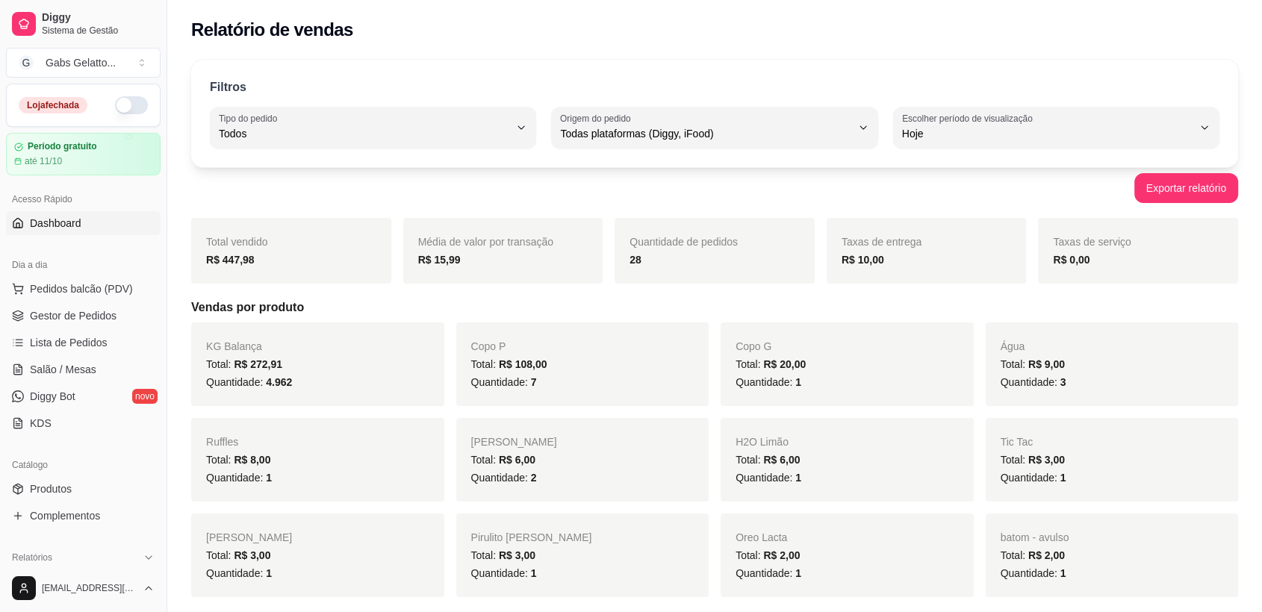
click at [71, 220] on span "Dashboard" at bounding box center [56, 223] width 52 height 15
